Goal: Transaction & Acquisition: Purchase product/service

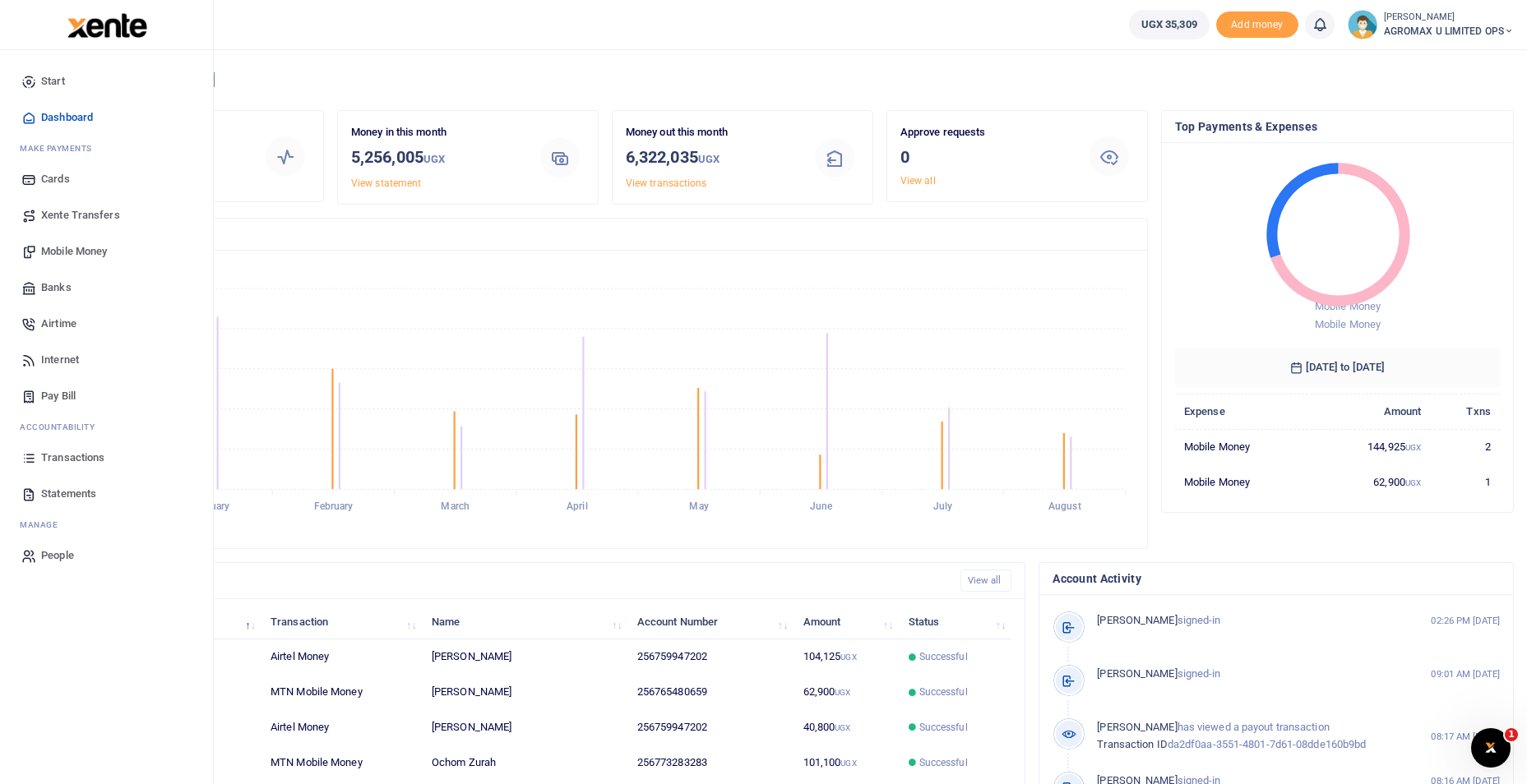
click at [65, 247] on span "Mobile Money" at bounding box center [74, 251] width 65 height 16
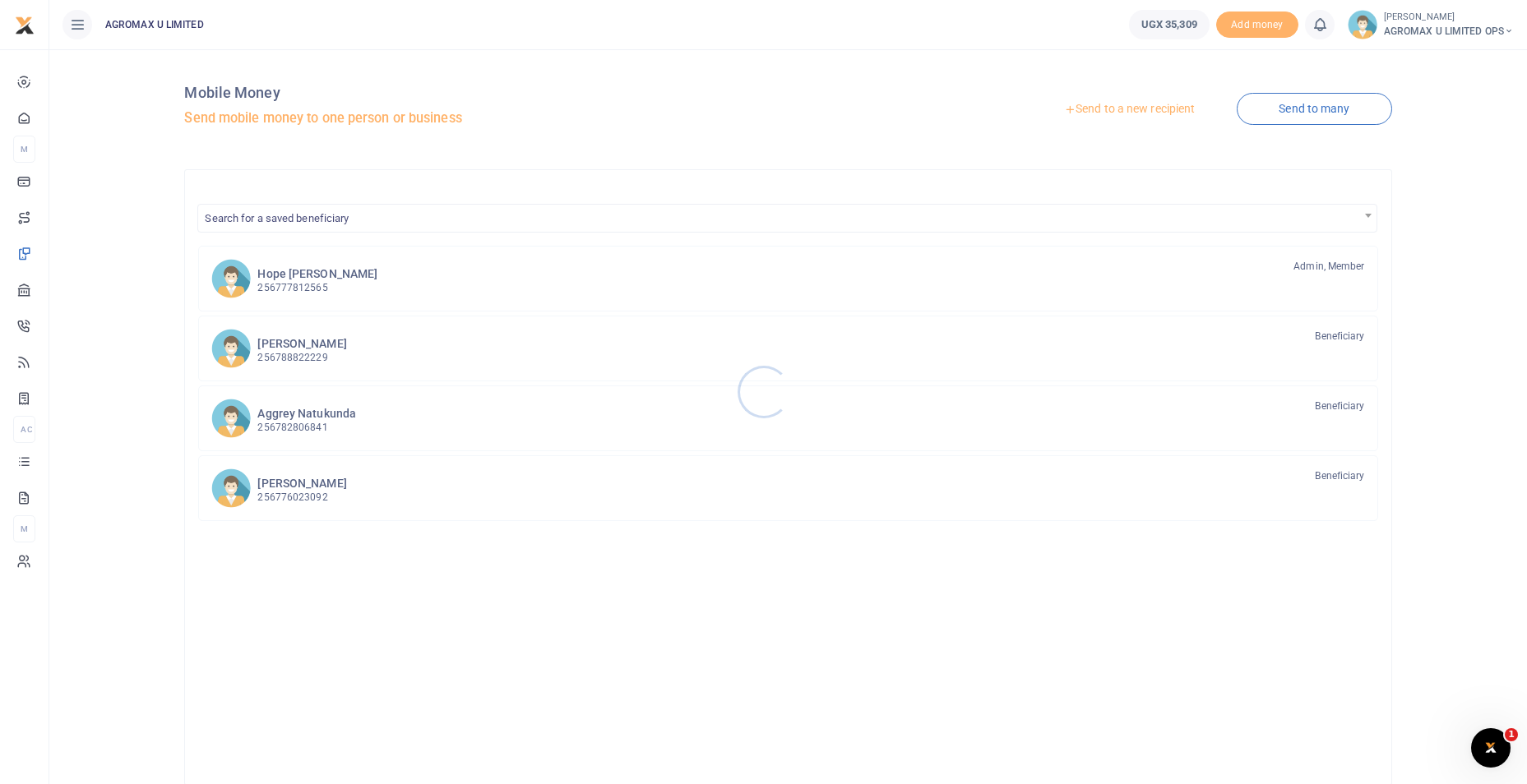
click at [1106, 110] on div at bounding box center [763, 392] width 1527 height 784
click at [1136, 108] on link "Send to a new recipient" at bounding box center [1129, 109] width 214 height 30
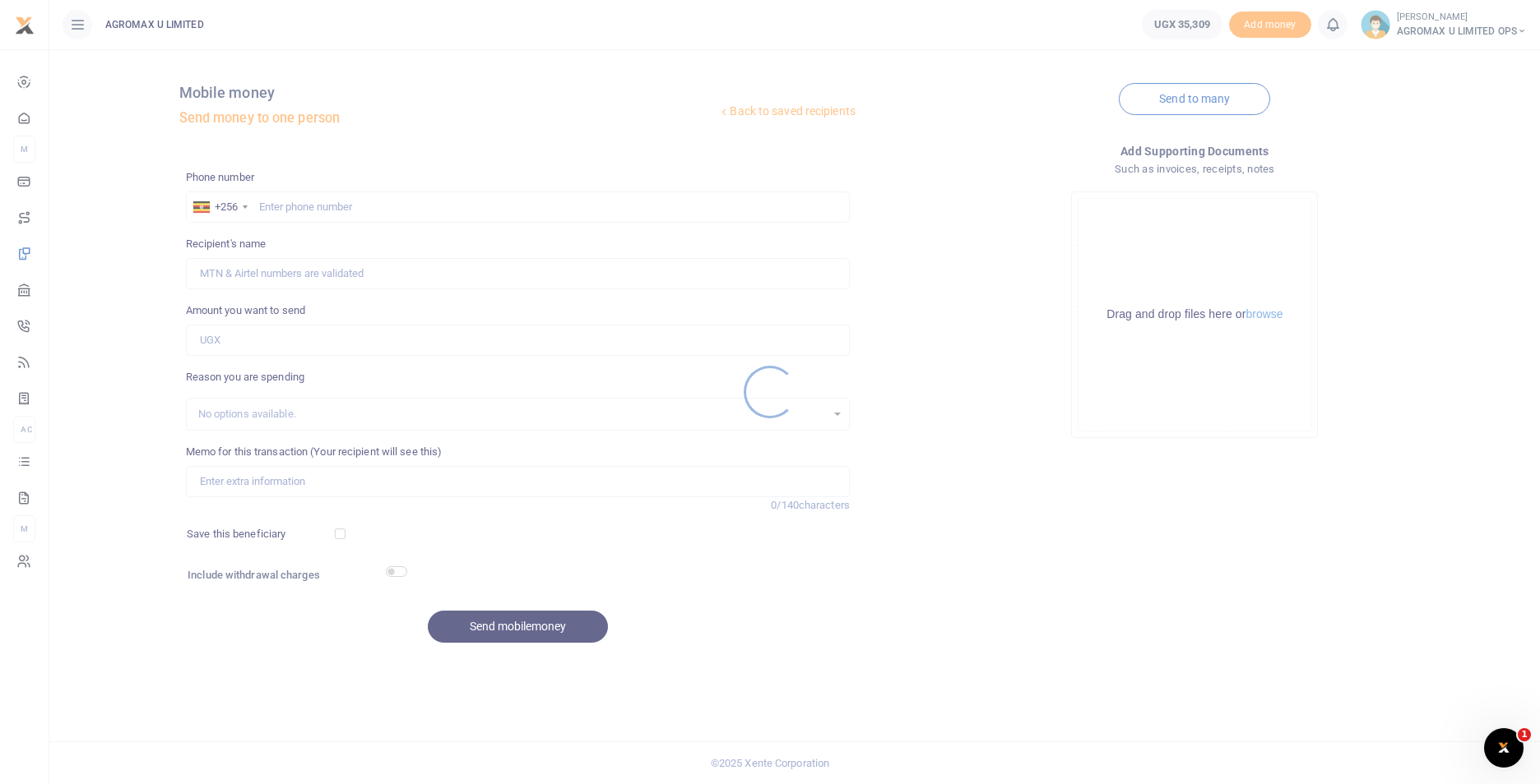
click at [357, 207] on div at bounding box center [770, 392] width 1540 height 784
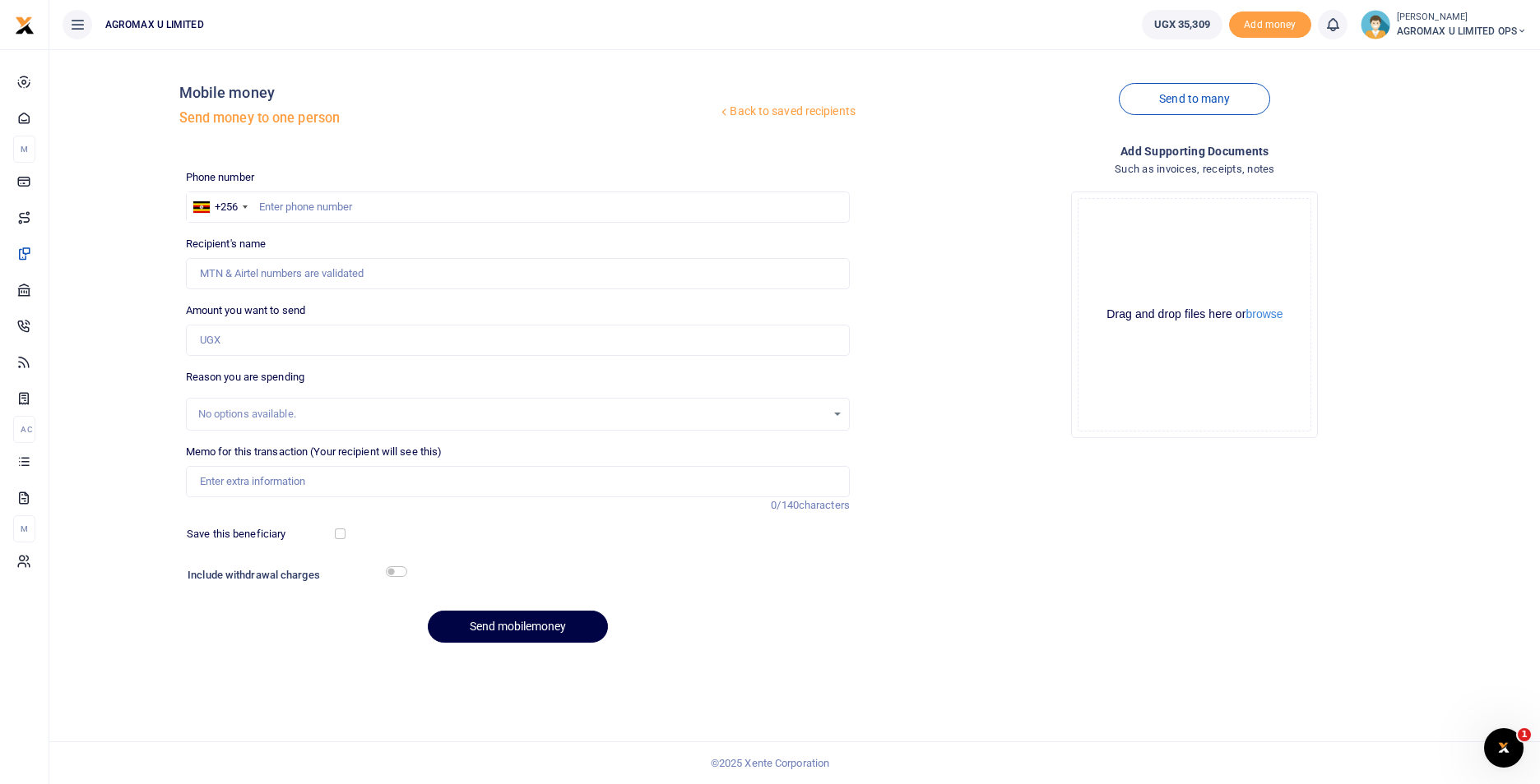
click at [274, 203] on div at bounding box center [770, 392] width 1540 height 784
click at [276, 198] on input "text" at bounding box center [517, 207] width 664 height 32
type input "779989982"
type input "Muhammad Namungo"
type input "779989982"
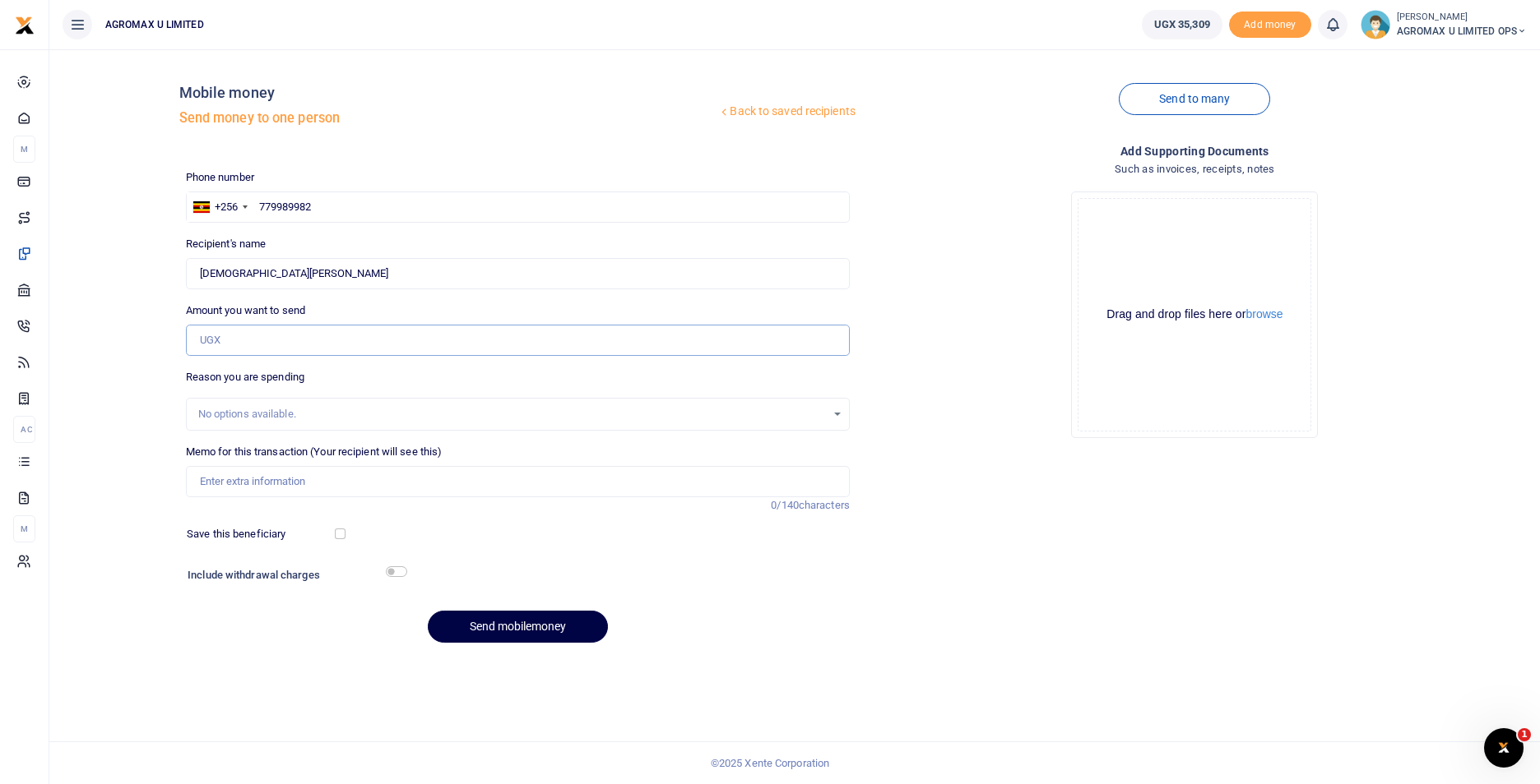
click at [268, 328] on input "Amount you want to send" at bounding box center [517, 340] width 664 height 32
type input "13,000"
click at [267, 491] on input "Memo for this transaction (Your recipient will see this)" at bounding box center [517, 481] width 664 height 32
type input "T"
type input "Transport of hub produce to the client and packing bags"
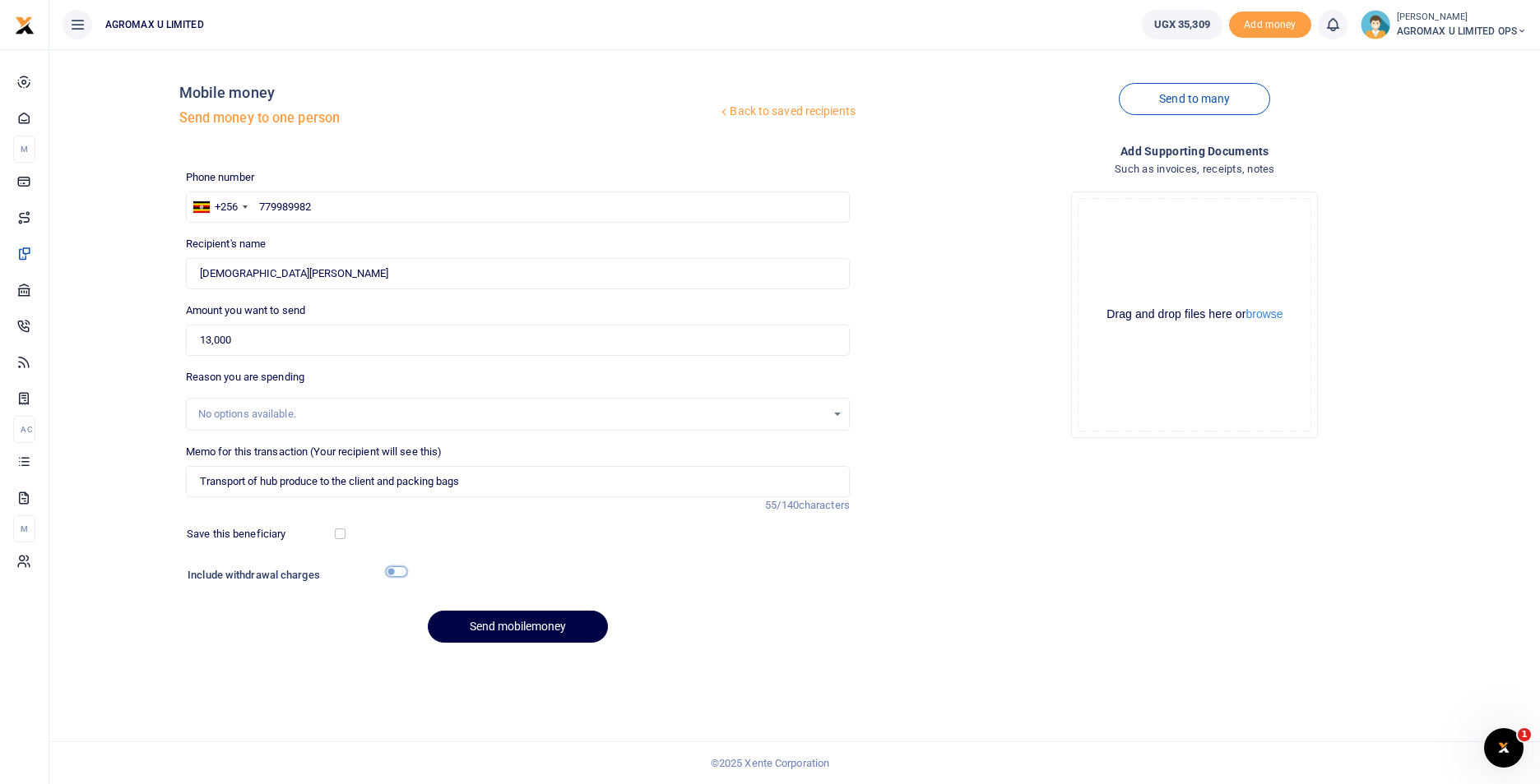
click at [402, 570] on input "checkbox" at bounding box center [396, 572] width 21 height 11
checkbox input "true"
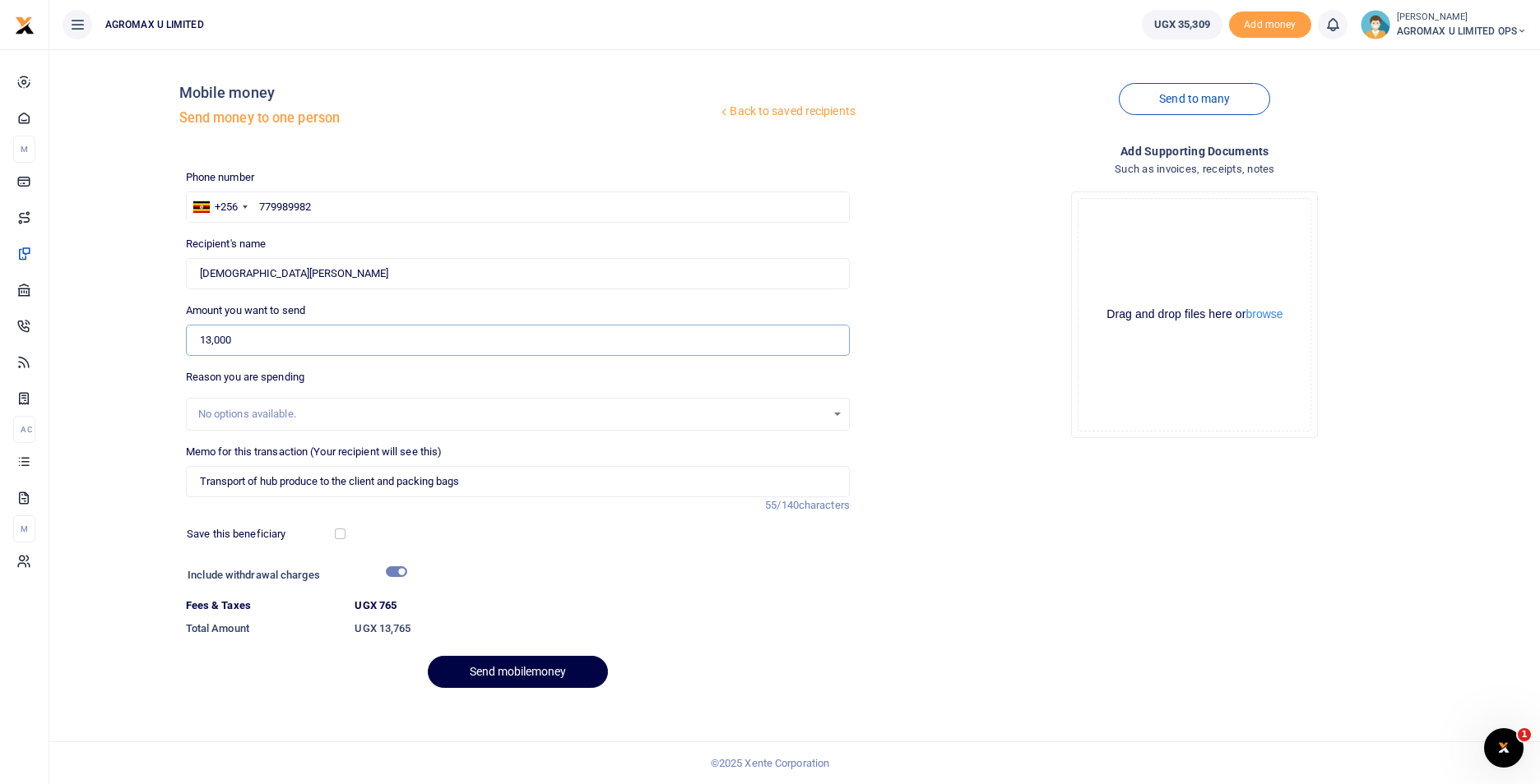
drag, startPoint x: 248, startPoint y: 333, endPoint x: 197, endPoint y: 336, distance: 51.1
click at [197, 336] on input "13,000" at bounding box center [517, 340] width 664 height 32
type input "23,000"
click at [397, 574] on input "checkbox" at bounding box center [396, 572] width 21 height 11
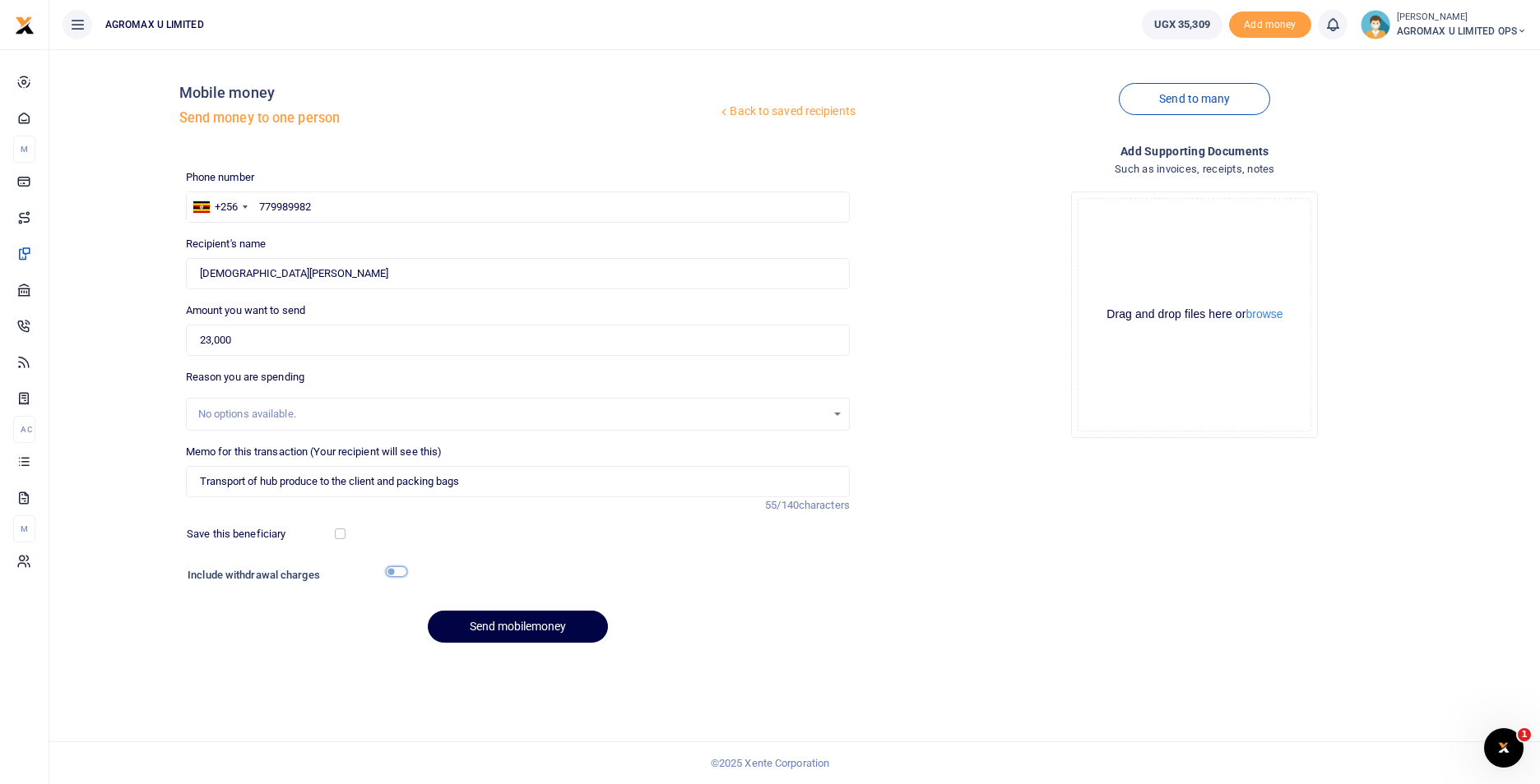
click at [397, 574] on input "checkbox" at bounding box center [396, 572] width 21 height 11
checkbox input "true"
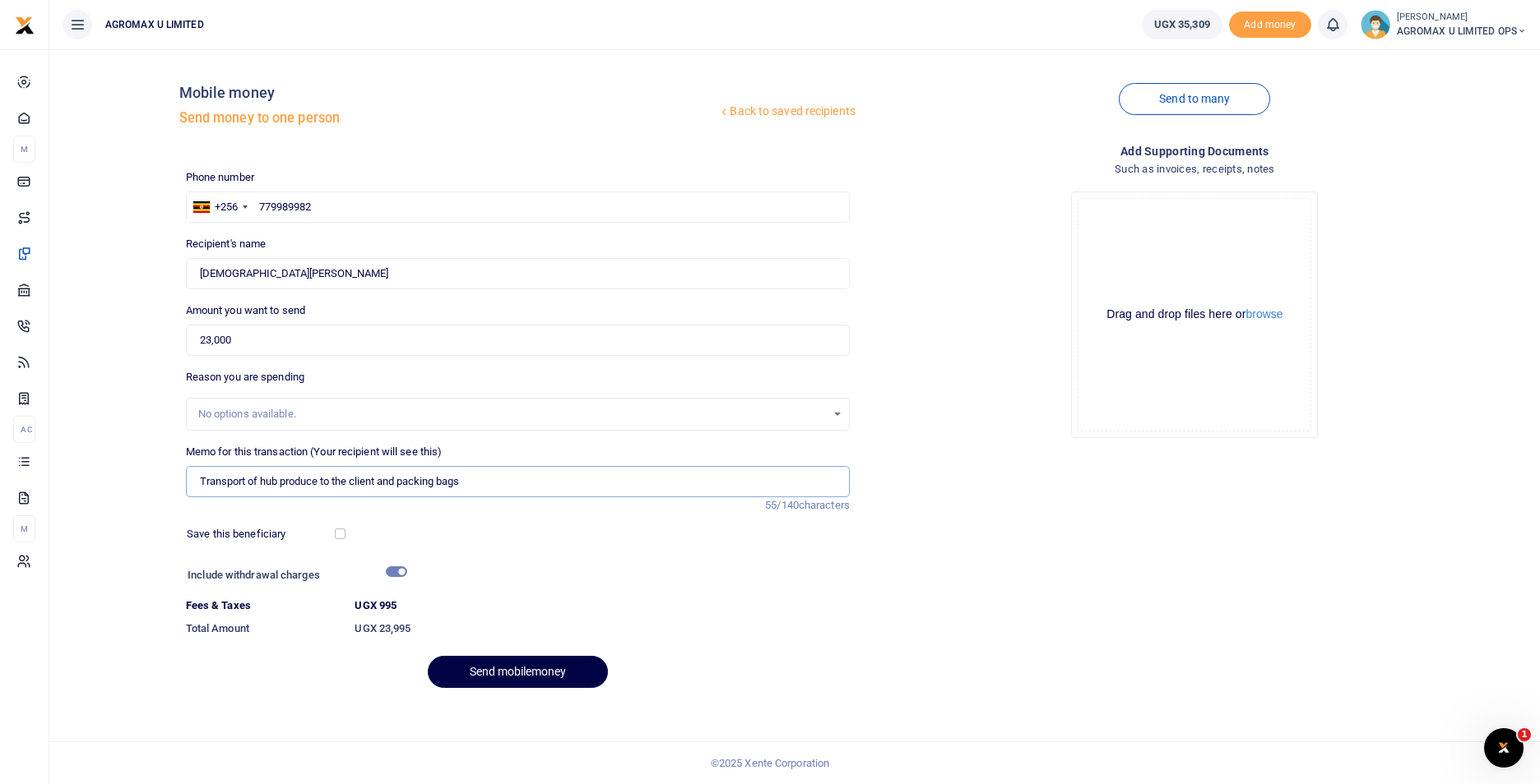
click at [380, 481] on input "Transport of hub produce to the client and packing bags" at bounding box center [517, 481] width 664 height 32
type input "Transport of hub produce to the client laptop deliver and packing bags"
click at [501, 665] on button "Send mobilemoney" at bounding box center [517, 672] width 180 height 32
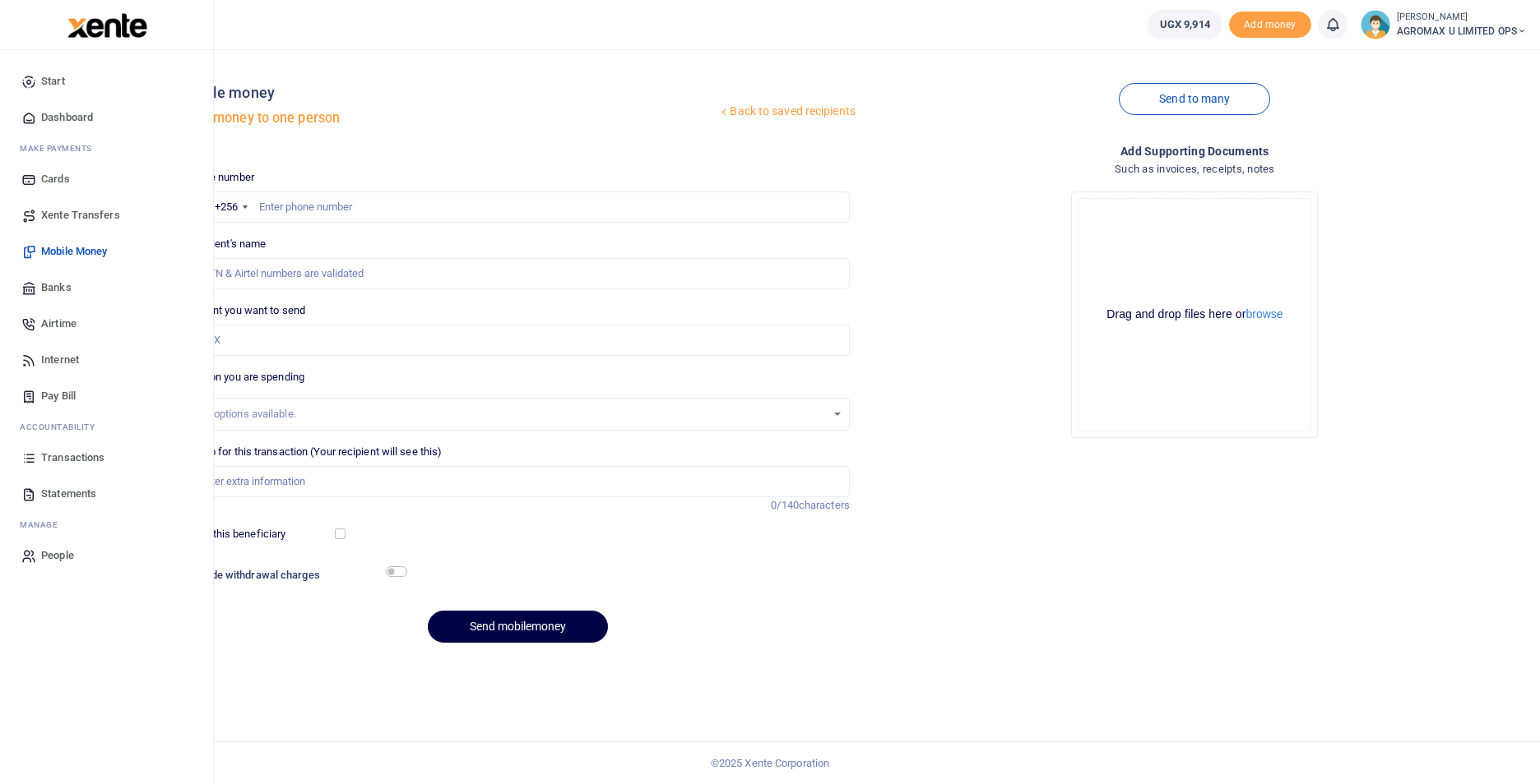
click at [75, 121] on span "Dashboard" at bounding box center [67, 117] width 52 height 16
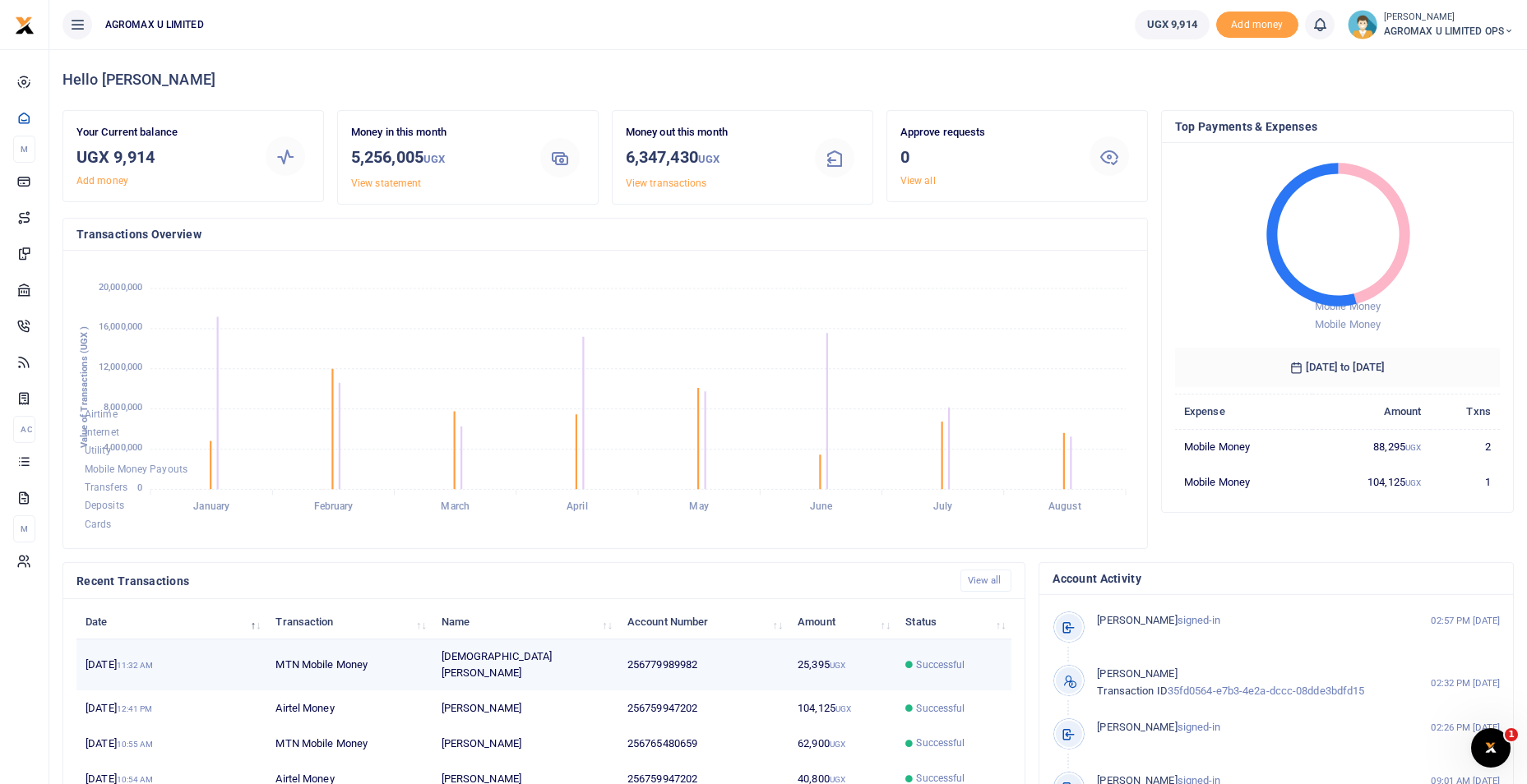
click at [651, 655] on td "256779989982" at bounding box center [703, 665] width 170 height 51
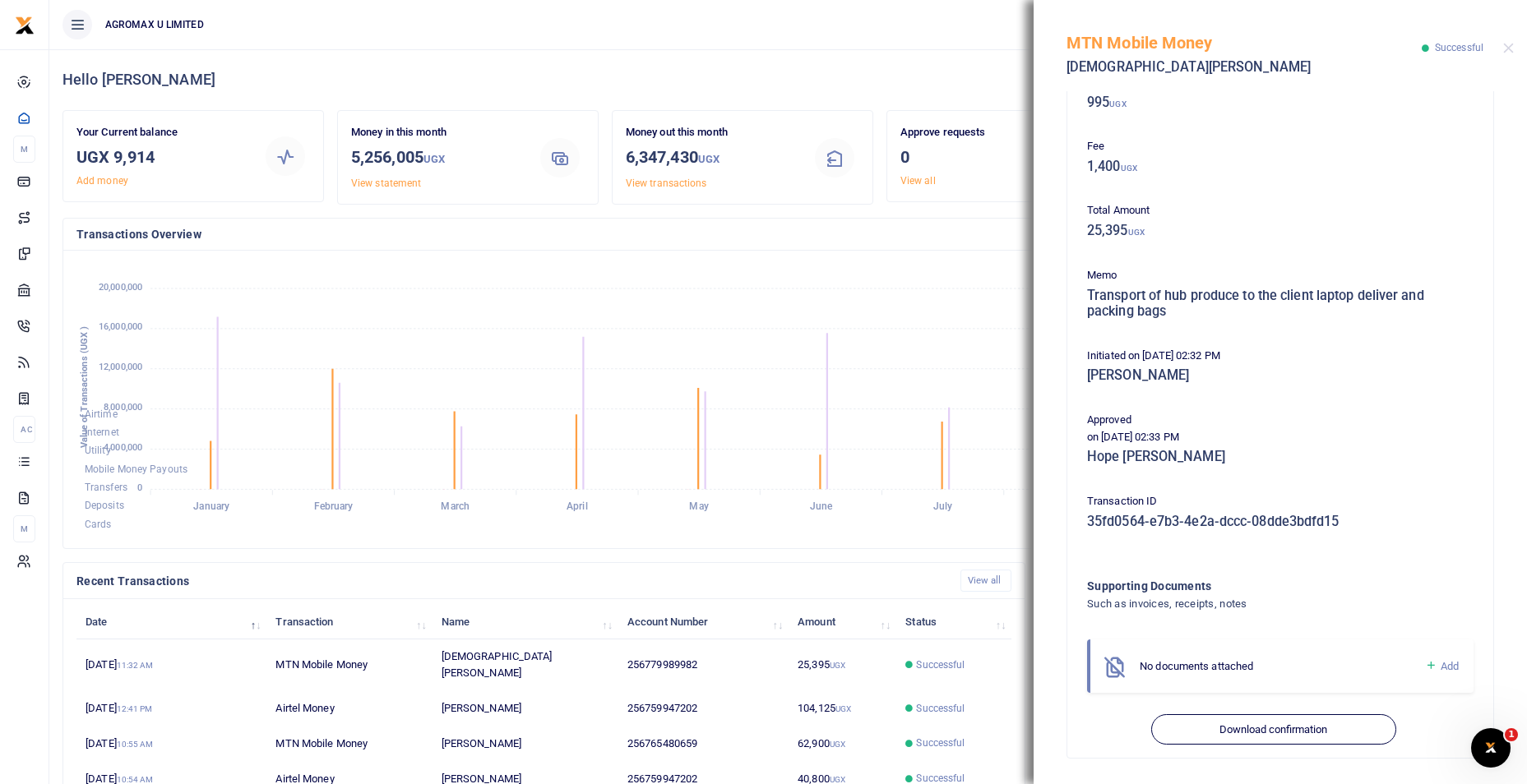
scroll to position [170, 0]
click at [1246, 730] on button "Download confirmation" at bounding box center [1273, 729] width 244 height 32
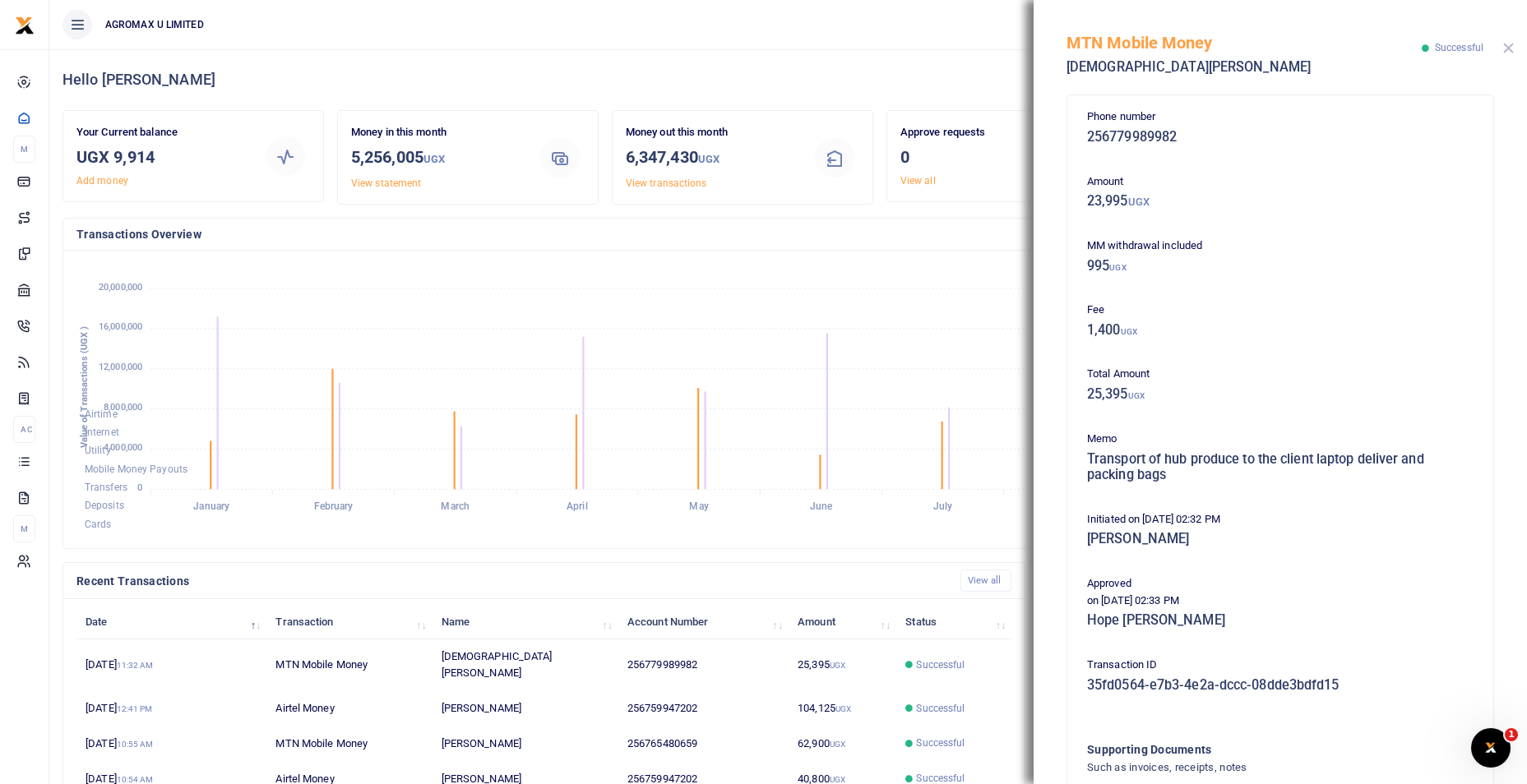
click at [1509, 44] on button "Close" at bounding box center [1508, 48] width 11 height 11
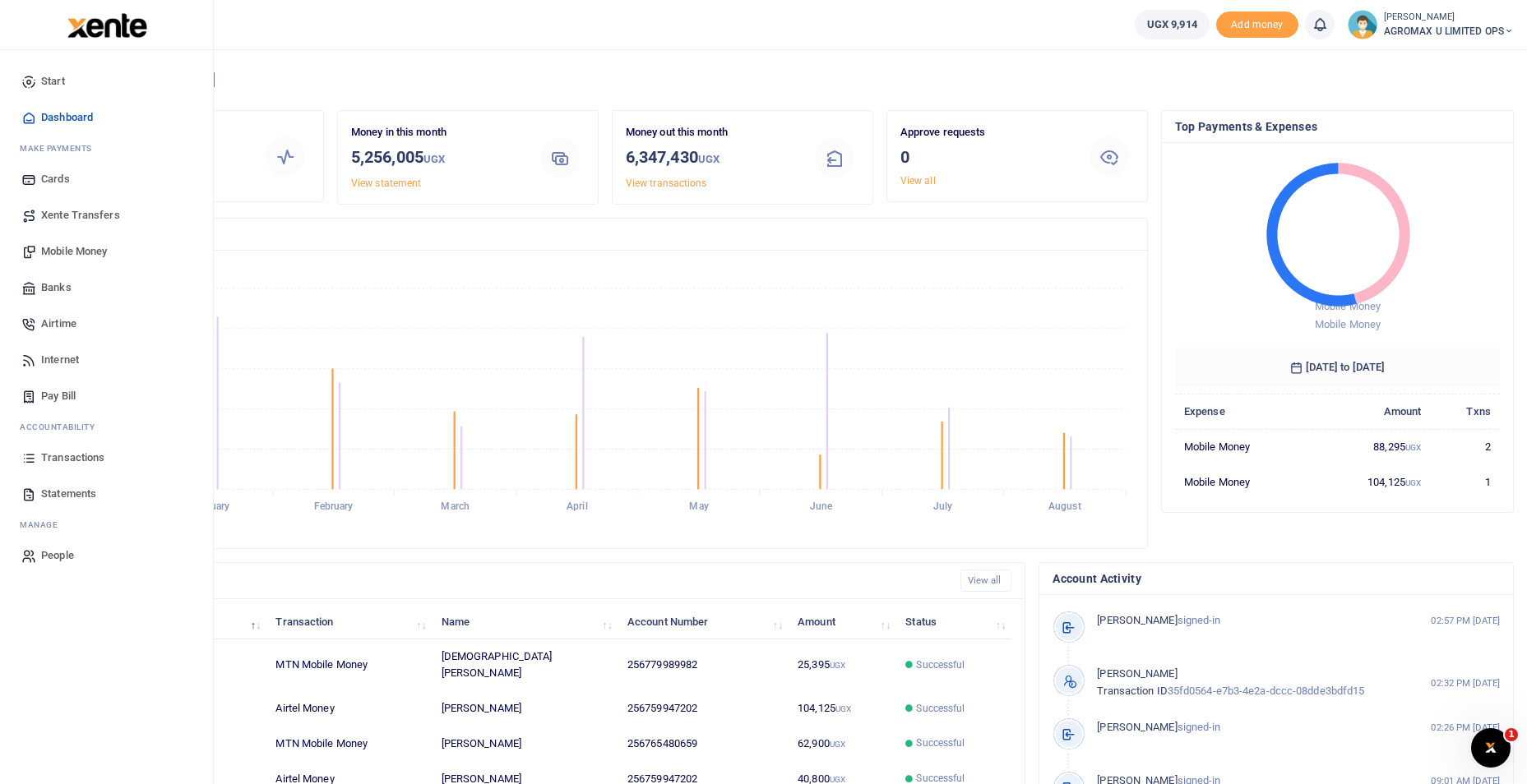
click at [55, 117] on span "Dashboard" at bounding box center [67, 117] width 52 height 16
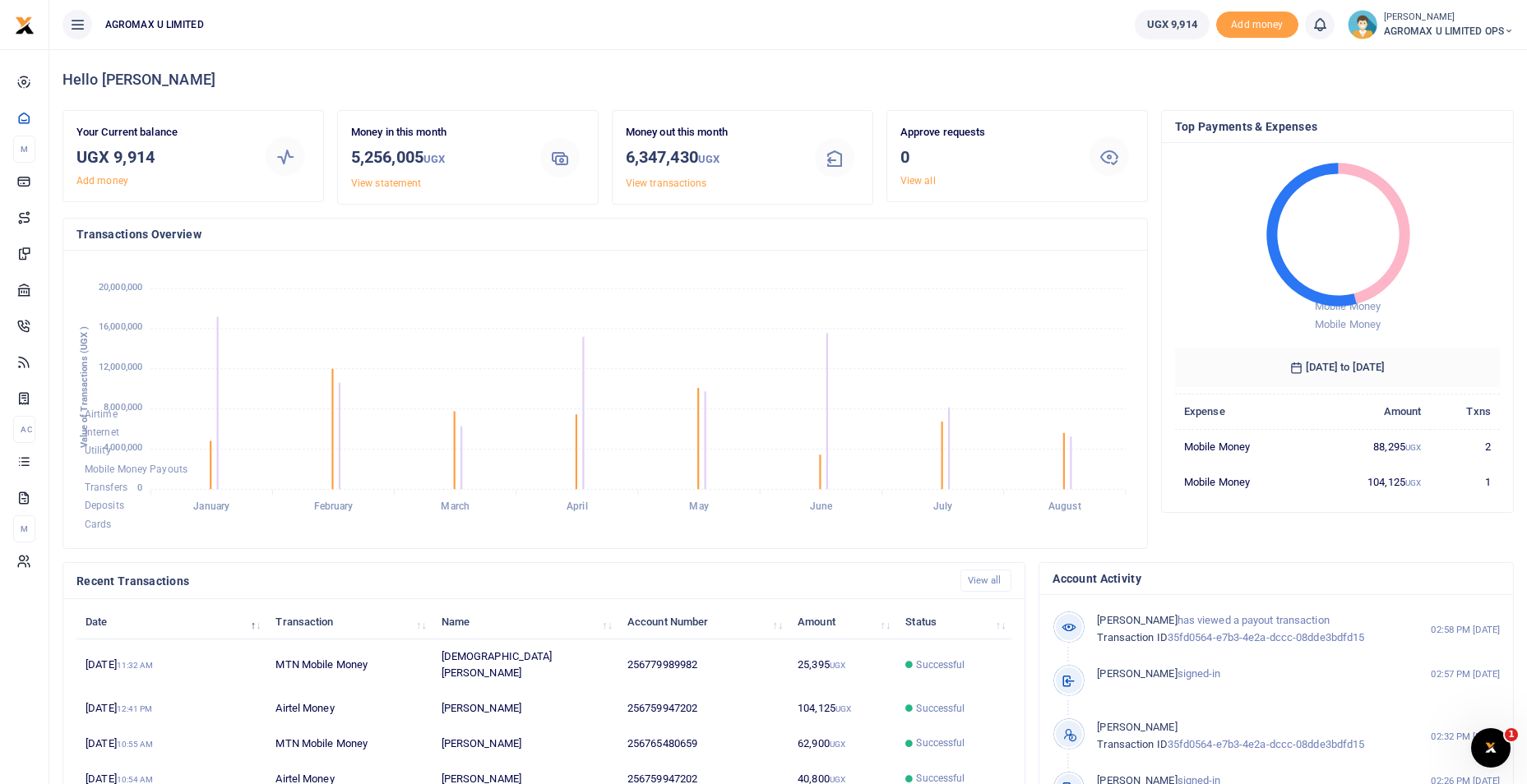
click at [1505, 27] on icon at bounding box center [1509, 32] width 10 height 12
click at [1464, 57] on link "Switch accounts" at bounding box center [1450, 60] width 130 height 23
